Goal: Transaction & Acquisition: Purchase product/service

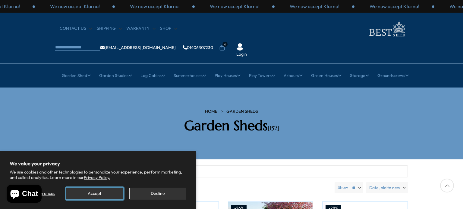
click at [105, 194] on button "Accept" at bounding box center [94, 194] width 57 height 12
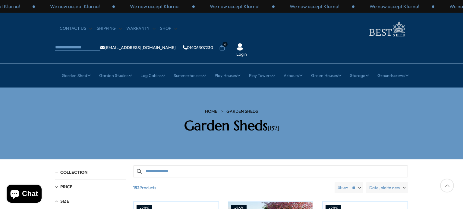
click at [459, 88] on section "HOME Garden Sheds Garden Sheds [152]" at bounding box center [231, 124] width 463 height 72
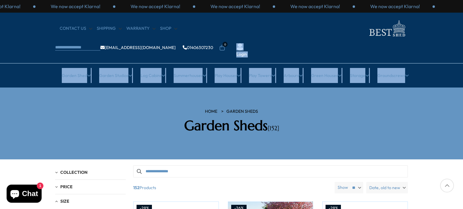
drag, startPoint x: 460, startPoint y: 27, endPoint x: 462, endPoint y: 56, distance: 29.0
click at [462, 56] on header "We now accept Klarna! We now accept Klarna! We now accept Klarna! We now accept…" at bounding box center [231, 44] width 463 height 88
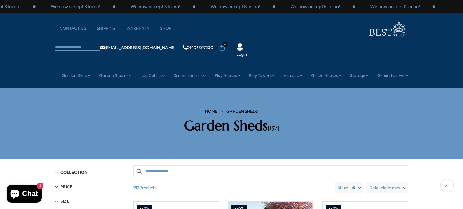
click at [441, 109] on section "HOME Garden Sheds Garden Sheds [152]" at bounding box center [231, 124] width 463 height 72
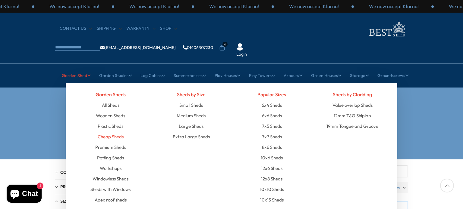
click at [114, 132] on link "Cheap Sheds" at bounding box center [111, 137] width 26 height 11
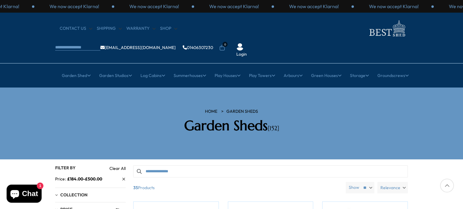
click at [457, 103] on section "HOME Garden Sheds Garden Sheds [152]" at bounding box center [231, 124] width 463 height 72
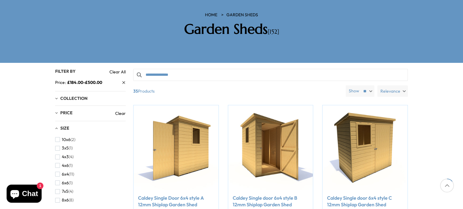
scroll to position [108, 0]
